Goal: Transaction & Acquisition: Purchase product/service

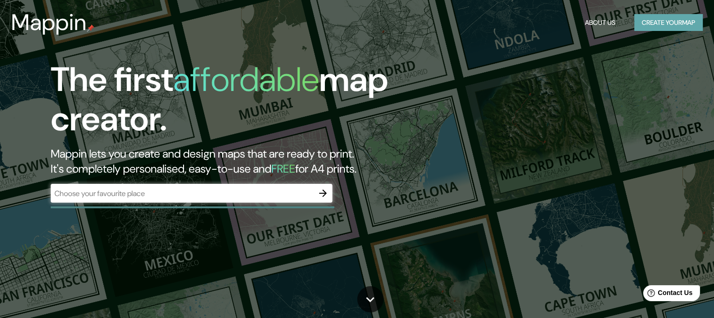
click at [663, 19] on button "Create your map" at bounding box center [668, 22] width 68 height 17
click at [651, 17] on button "Create your map" at bounding box center [668, 22] width 68 height 17
